Goal: Information Seeking & Learning: Learn about a topic

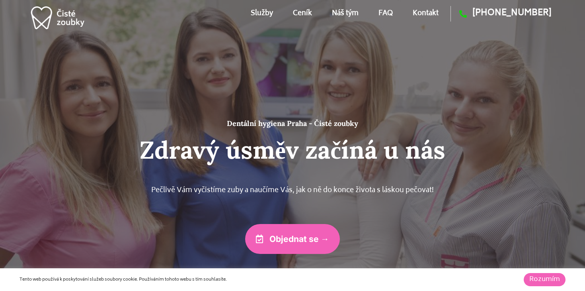
click at [390, 15] on link "FAQ" at bounding box center [386, 14] width 14 height 36
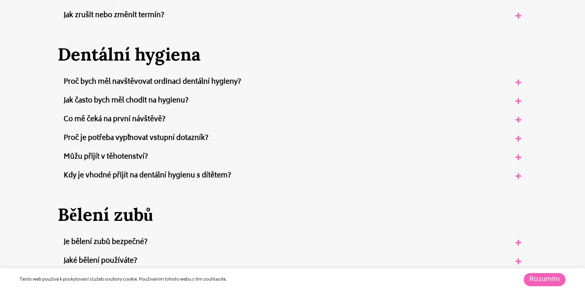
scroll to position [361, 0]
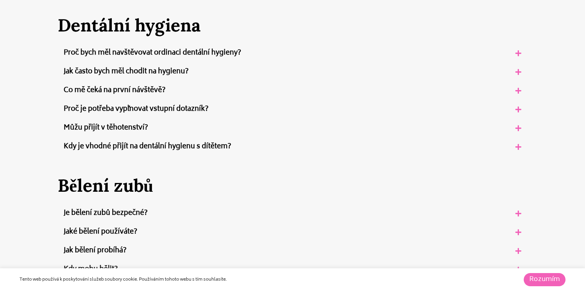
click at [142, 73] on link "Jak často bych měl chodit na hygienu?" at bounding box center [126, 72] width 125 height 12
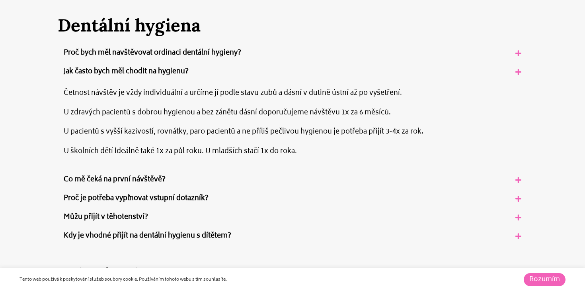
click at [142, 73] on link "Jak často bych měl chodit na hygienu?" at bounding box center [126, 72] width 125 height 12
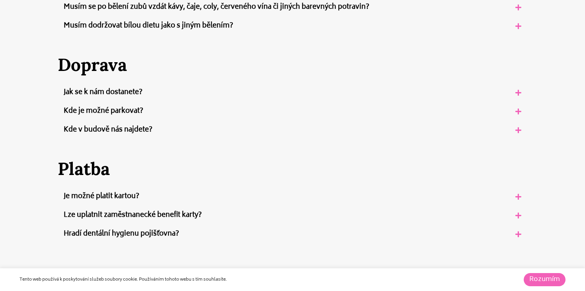
scroll to position [792, 0]
click at [132, 89] on link "Jak se k nám dostanete?" at bounding box center [103, 92] width 79 height 12
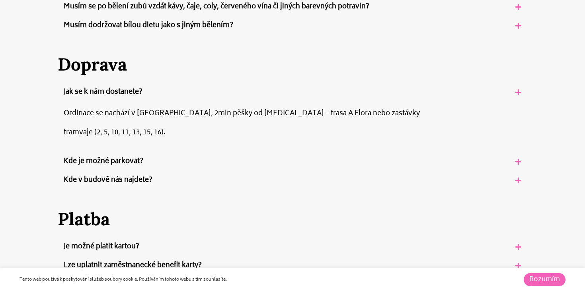
click at [135, 159] on link "Kde je možné parkovat?" at bounding box center [104, 161] width 80 height 12
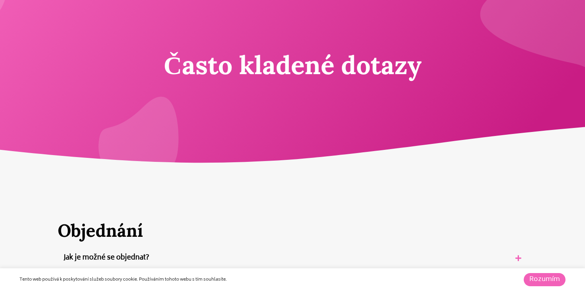
scroll to position [0, 0]
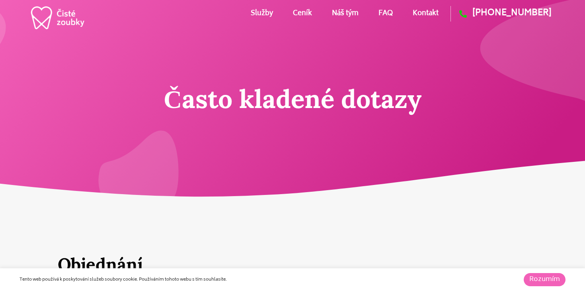
click at [303, 13] on link "Ceník" at bounding box center [302, 14] width 19 height 36
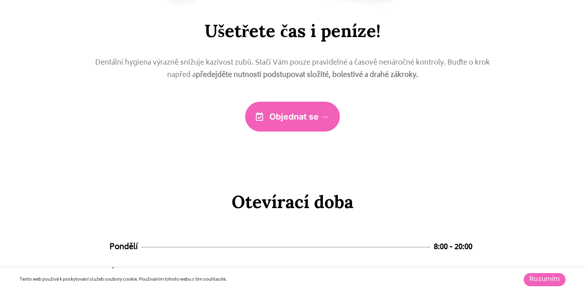
scroll to position [3805, 0]
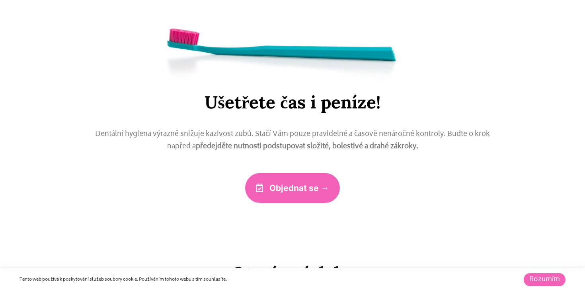
click at [296, 188] on span "Objednat se →" at bounding box center [300, 188] width 60 height 8
